Goal: Check status

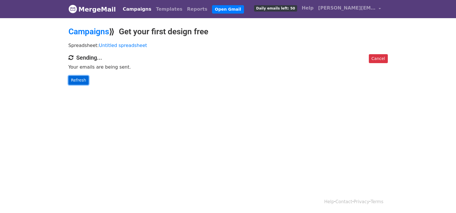
click at [75, 80] on link "Refresh" at bounding box center [79, 80] width 20 height 9
drag, startPoint x: 75, startPoint y: 80, endPoint x: 265, endPoint y: 212, distance: 230.6
click at [76, 80] on link "Refresh" at bounding box center [79, 80] width 20 height 9
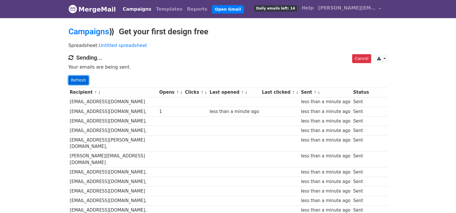
click at [77, 78] on link "Refresh" at bounding box center [79, 80] width 20 height 9
click at [74, 81] on link "Refresh" at bounding box center [79, 80] width 20 height 9
